Goal: Obtain resource: Download file/media

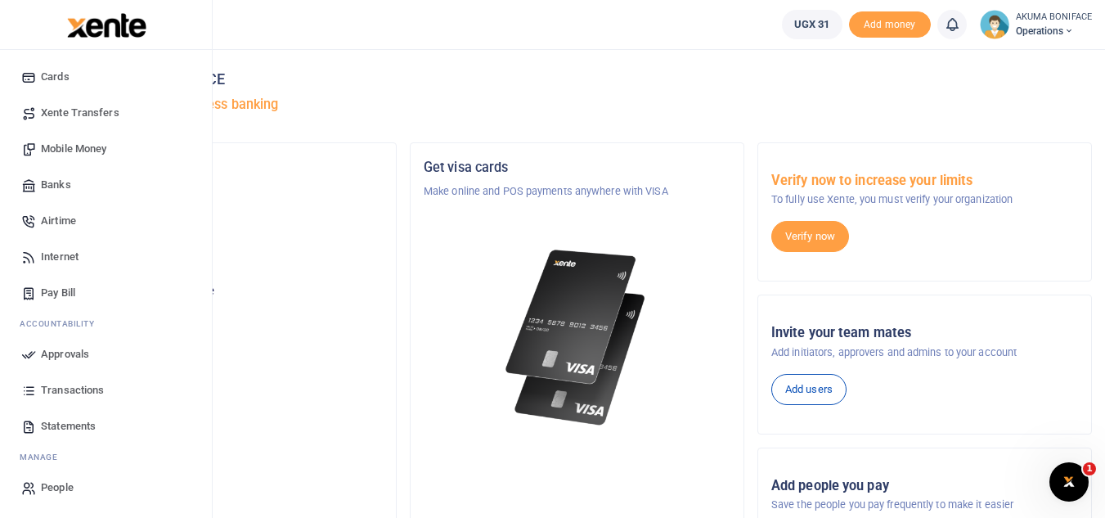
click at [71, 430] on span "Statements" at bounding box center [68, 426] width 55 height 16
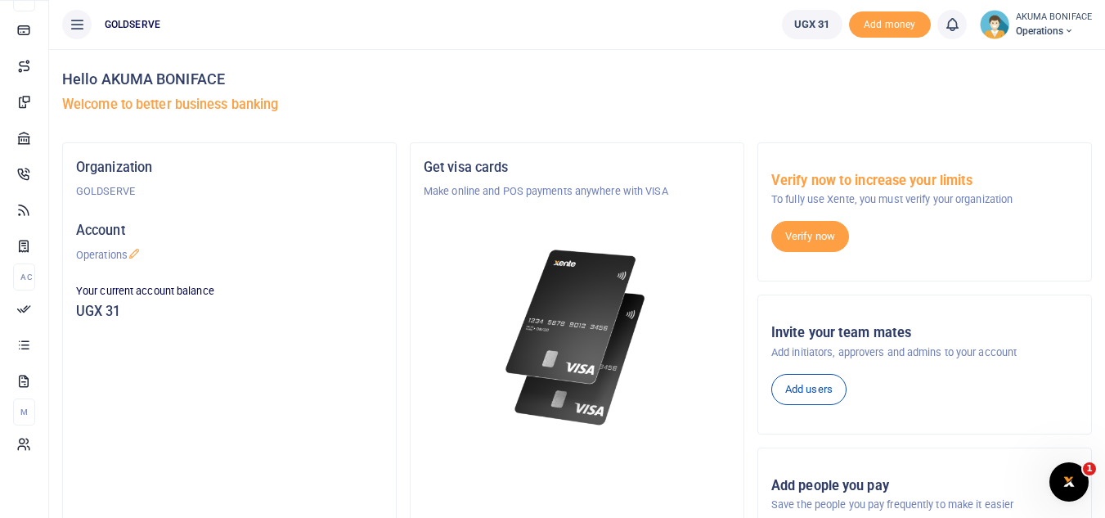
scroll to position [102, 0]
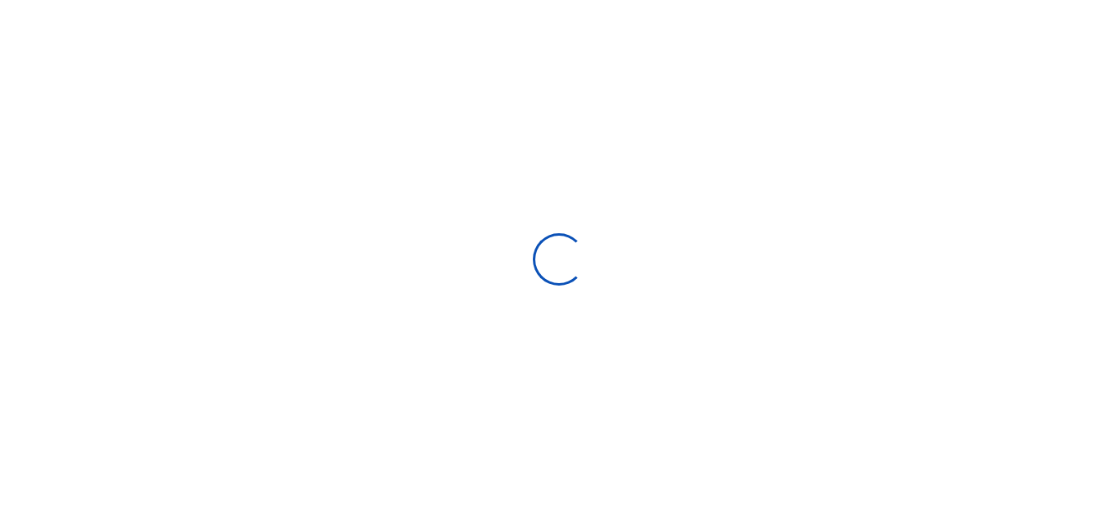
select select "ALL"
type input "08/22/2025 - 09/20/2025"
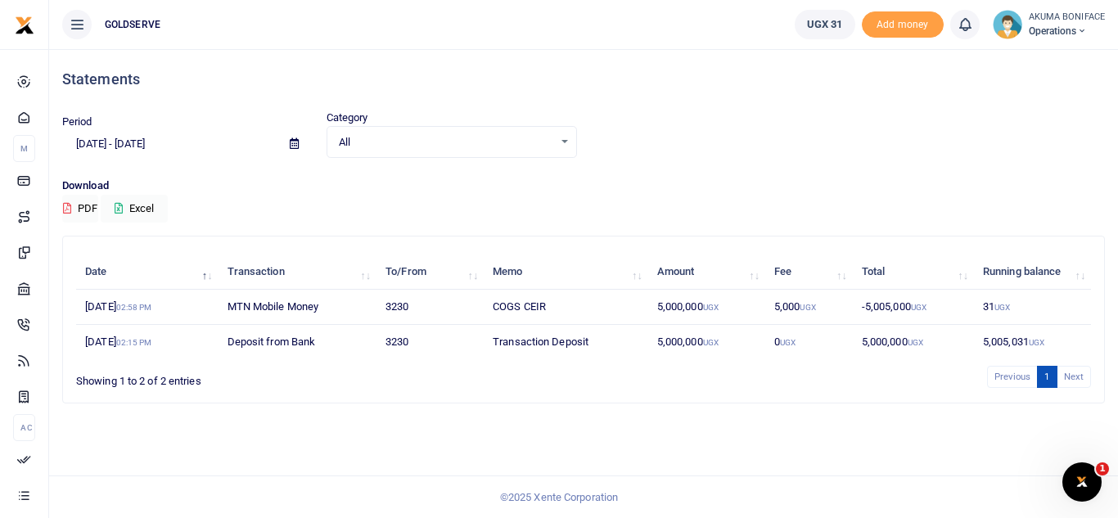
click at [295, 141] on icon at bounding box center [294, 143] width 9 height 11
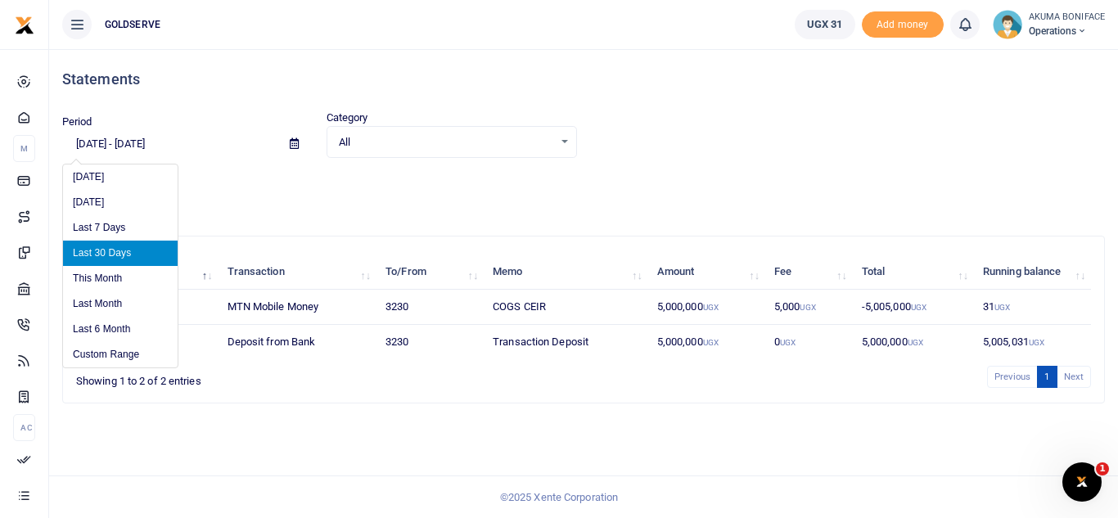
click at [307, 194] on div "Download PDF Excel" at bounding box center [583, 200] width 1042 height 45
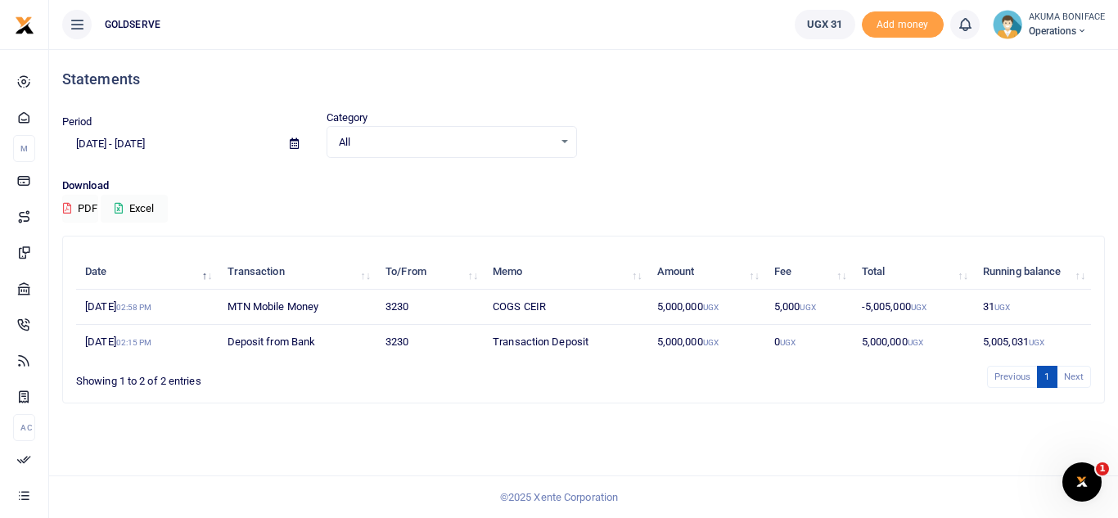
click at [97, 209] on button "PDF" at bounding box center [80, 209] width 36 height 28
click at [733, 112] on div "Period 08/22/2025 - 09/20/2025 Category All Select an option... All Credit Debi…" at bounding box center [583, 134] width 1055 height 48
